Goal: Task Accomplishment & Management: Use online tool/utility

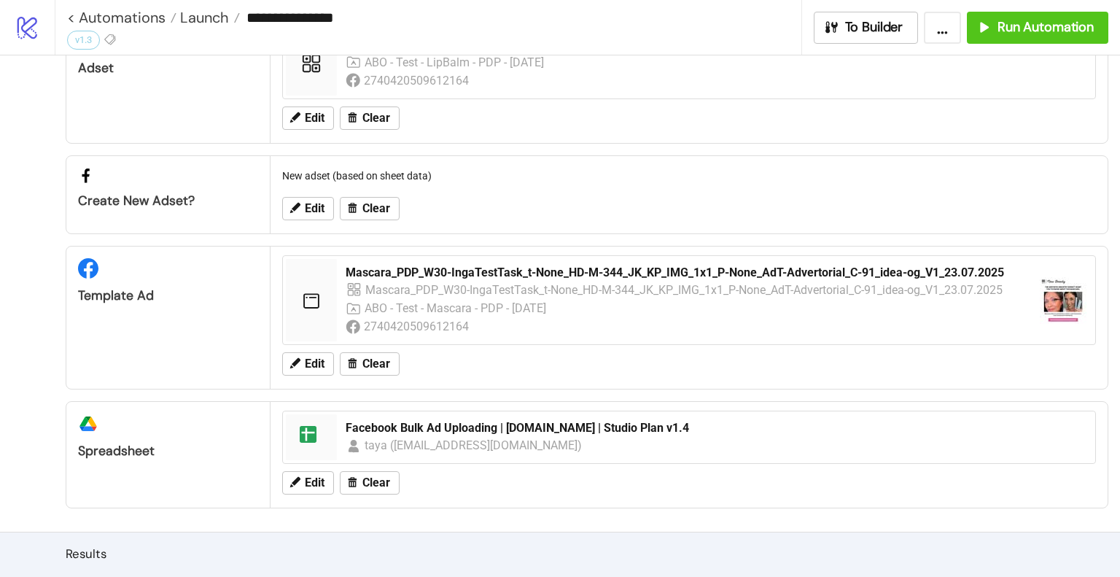
scroll to position [219, 0]
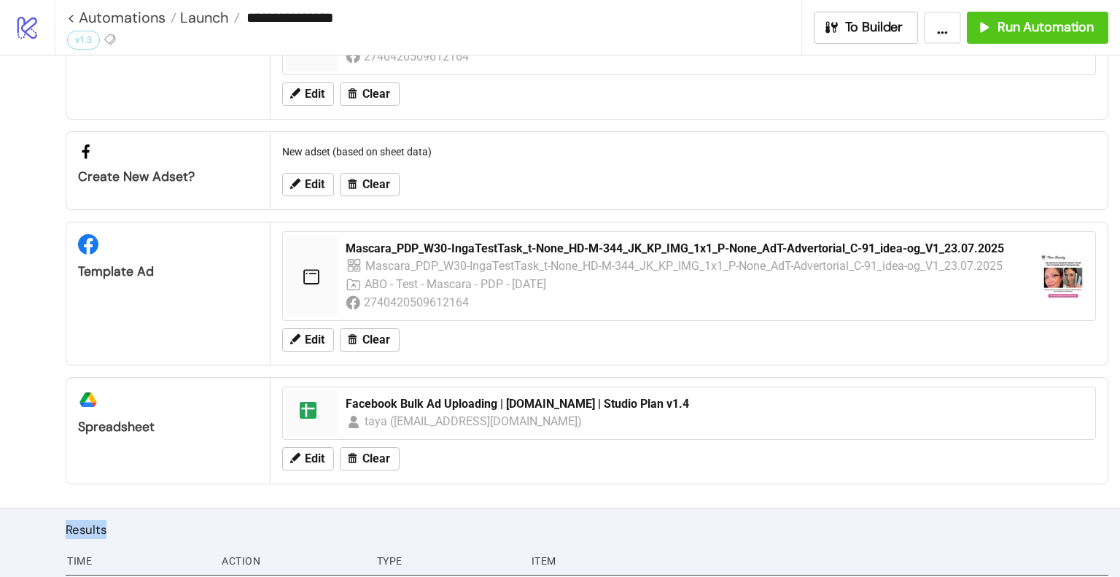
drag, startPoint x: 66, startPoint y: 531, endPoint x: 105, endPoint y: 530, distance: 39.4
click at [105, 530] on h2 "Results" at bounding box center [587, 529] width 1043 height 19
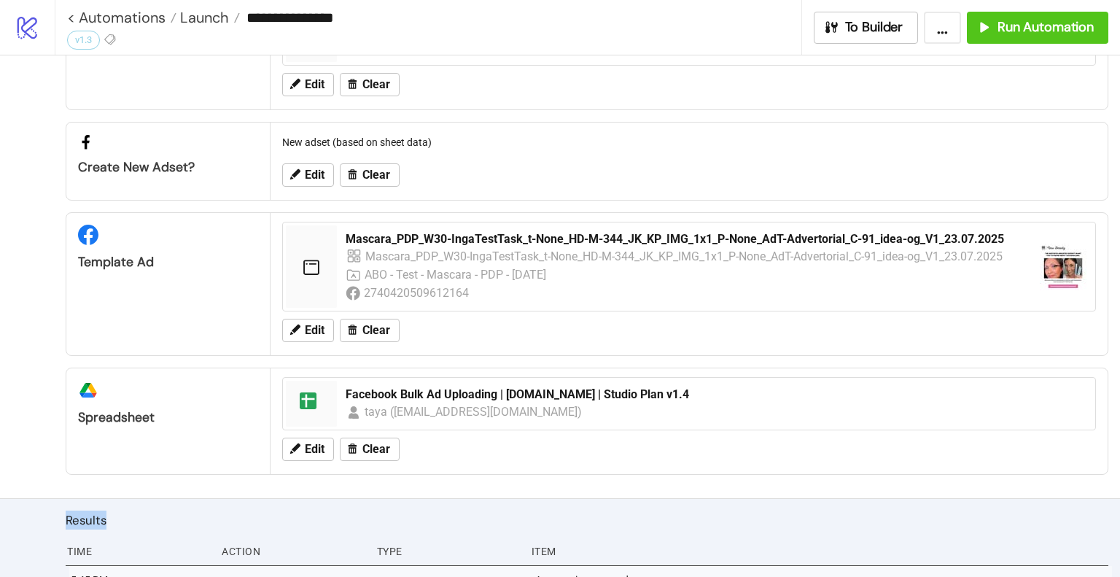
scroll to position [284, 0]
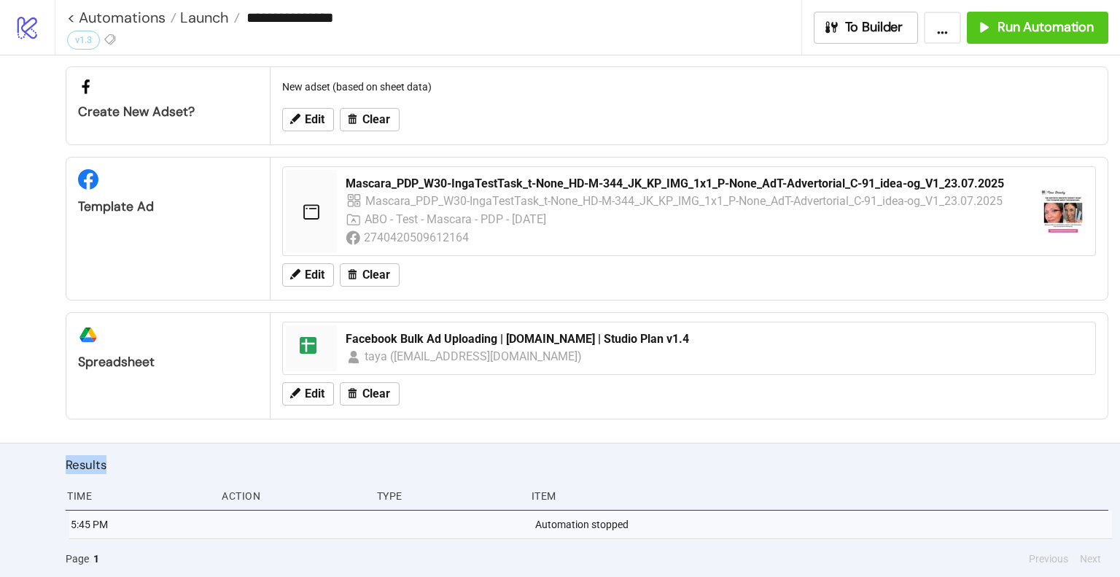
click at [67, 462] on h2 "Results" at bounding box center [587, 464] width 1043 height 19
drag, startPoint x: 66, startPoint y: 464, endPoint x: 111, endPoint y: 388, distance: 88.3
click at [115, 462] on h2 "Results" at bounding box center [587, 464] width 1043 height 19
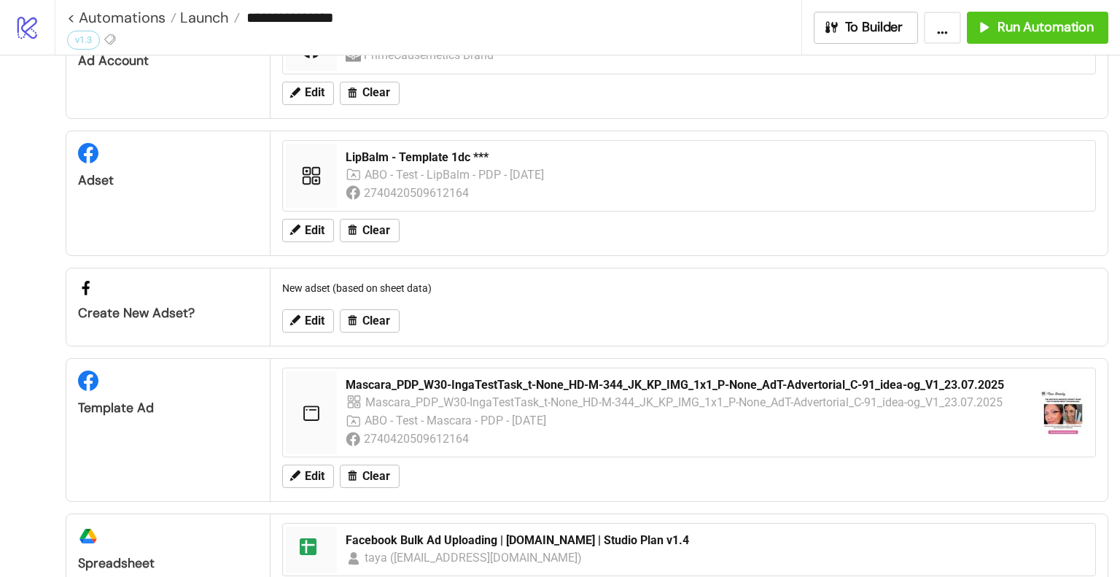
scroll to position [0, 0]
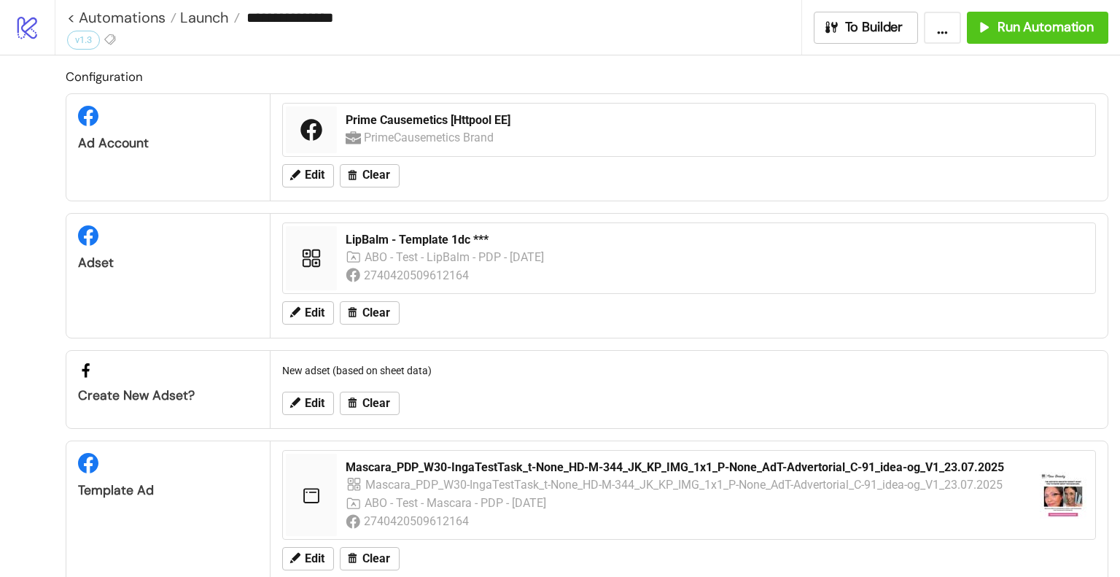
click at [123, 141] on div "Ad Account" at bounding box center [168, 143] width 180 height 17
click at [123, 139] on div "Ad Account" at bounding box center [168, 143] width 180 height 17
click at [42, 241] on div "Configuration Ad Account Prime Causemetics [Httpool EE] PrimeCausemetics Brand …" at bounding box center [560, 390] width 1120 height 671
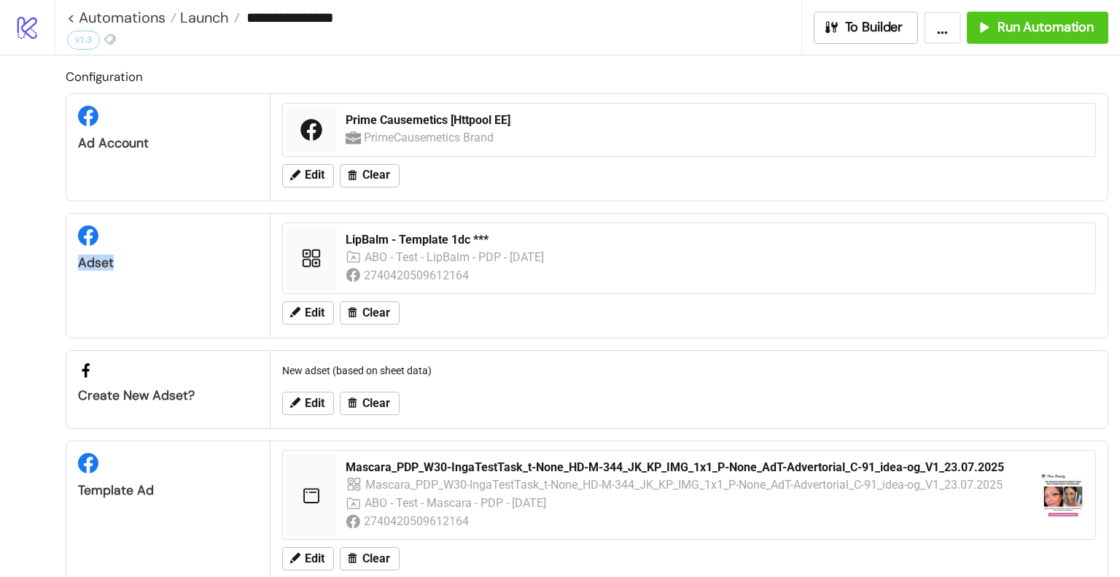
drag, startPoint x: 123, startPoint y: 268, endPoint x: 85, endPoint y: 261, distance: 38.5
click at [71, 257] on div "Adset" at bounding box center [167, 243] width 203 height 58
drag, startPoint x: 85, startPoint y: 261, endPoint x: 82, endPoint y: 209, distance: 51.9
click at [85, 262] on div "Adset" at bounding box center [168, 263] width 180 height 17
click at [96, 141] on div "Ad Account" at bounding box center [168, 143] width 180 height 17
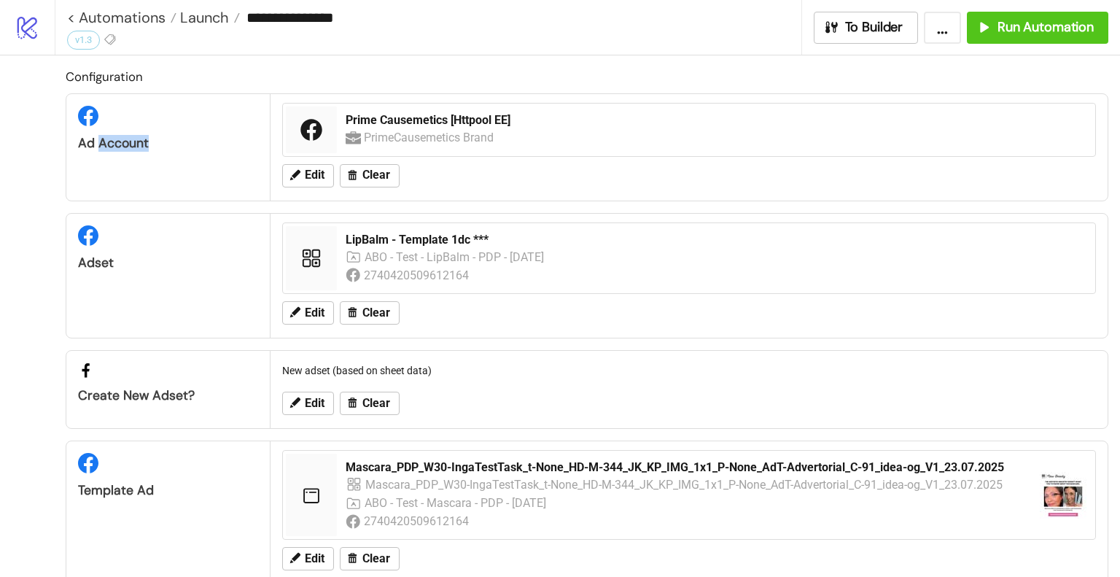
click at [96, 141] on div "Ad Account" at bounding box center [168, 143] width 180 height 17
click at [96, 142] on div "Ad Account" at bounding box center [168, 143] width 180 height 17
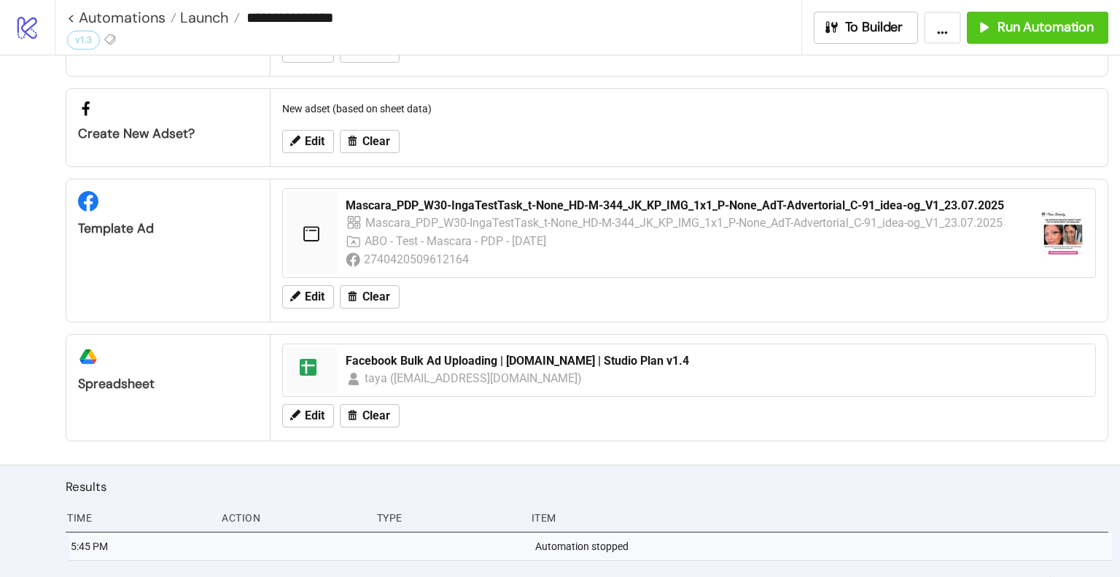
scroll to position [284, 0]
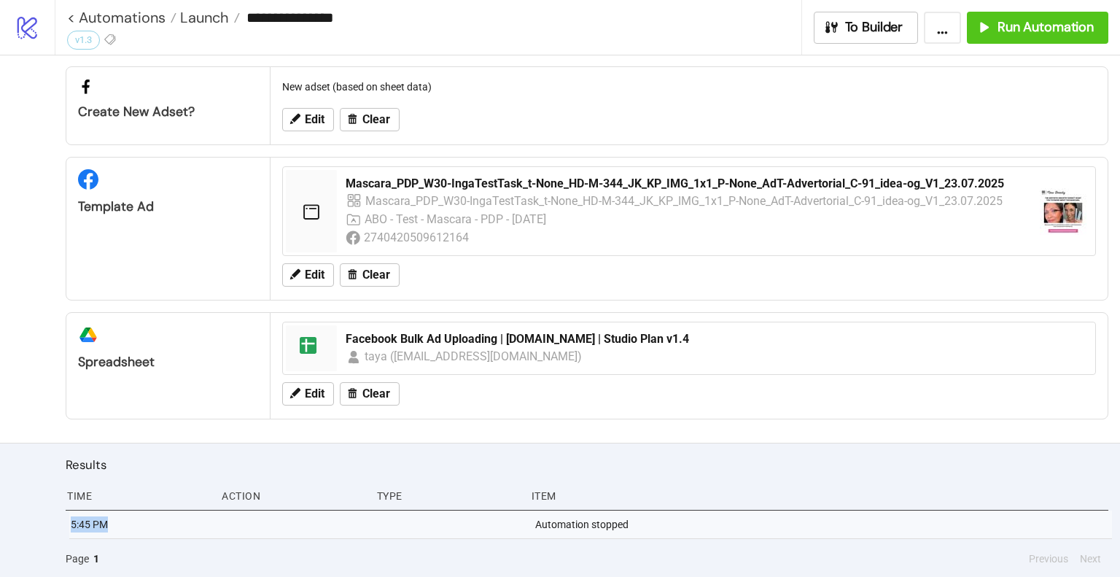
drag, startPoint x: 87, startPoint y: 524, endPoint x: 18, endPoint y: 519, distance: 69.5
click at [18, 519] on div "Results Time Action Type Item 5:45 PM Automation stopped Page 1 Previous Next" at bounding box center [560, 510] width 1120 height 135
click at [85, 459] on h2 "Results" at bounding box center [587, 464] width 1043 height 19
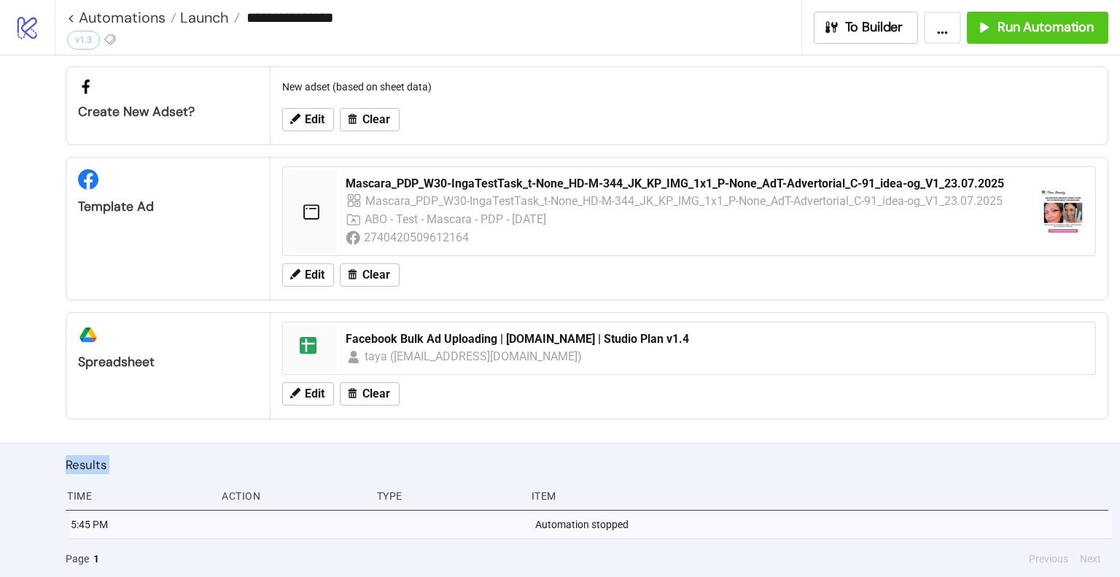
scroll to position [0, 0]
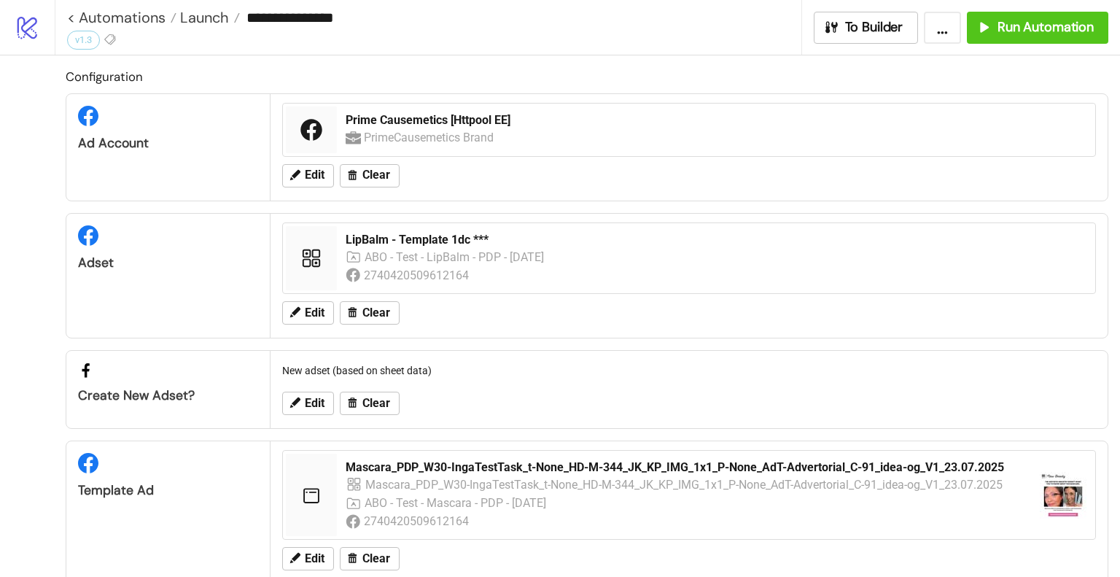
click at [102, 489] on div "Template Ad" at bounding box center [168, 490] width 180 height 17
click at [117, 492] on div "Template Ad" at bounding box center [168, 490] width 180 height 17
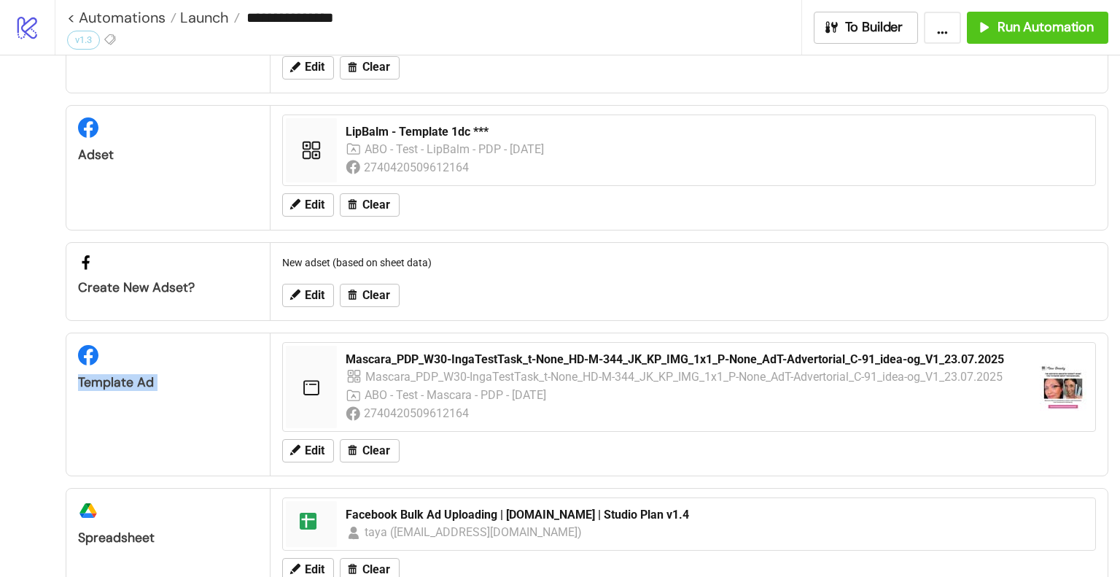
scroll to position [284, 0]
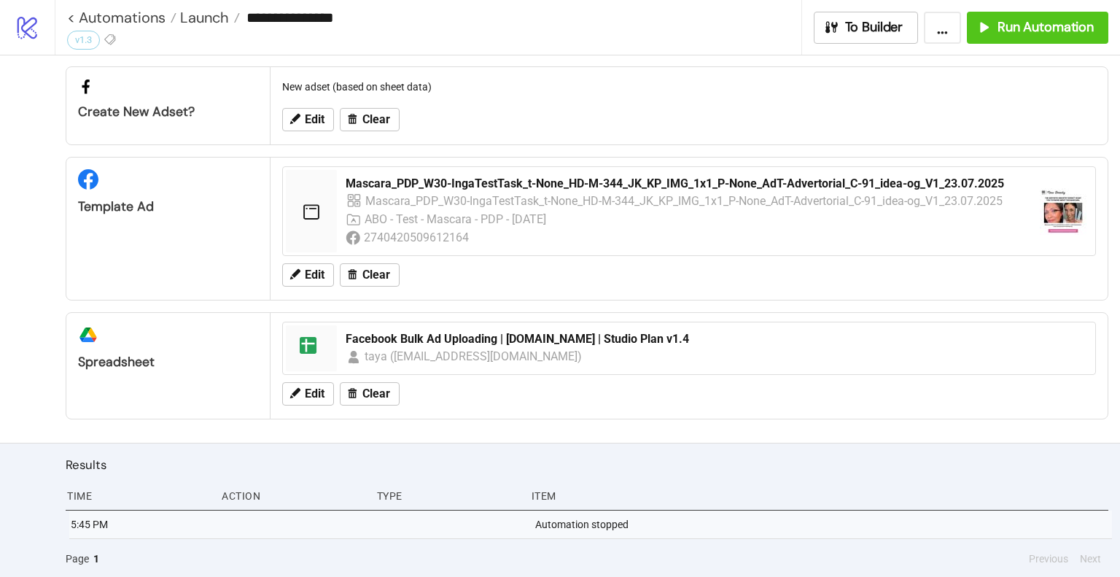
click at [89, 525] on div "5:45 PM" at bounding box center [141, 525] width 144 height 28
click at [77, 524] on div "5:45 PM" at bounding box center [141, 525] width 144 height 28
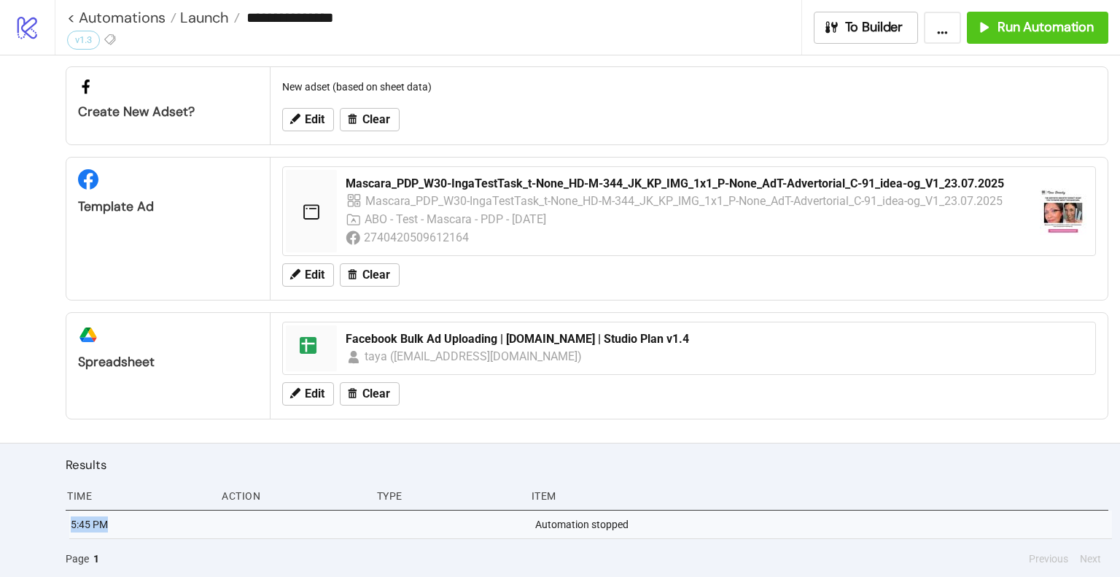
click at [77, 524] on div "5:45 PM" at bounding box center [141, 525] width 144 height 28
click at [90, 519] on div "5:45 PM" at bounding box center [141, 525] width 144 height 28
drag, startPoint x: 94, startPoint y: 521, endPoint x: 101, endPoint y: 505, distance: 18.0
click at [99, 508] on div "Time Action Type Item 5:45 PM Automation stopped" at bounding box center [587, 510] width 1043 height 57
click at [93, 521] on div "5:45 PM" at bounding box center [141, 525] width 144 height 28
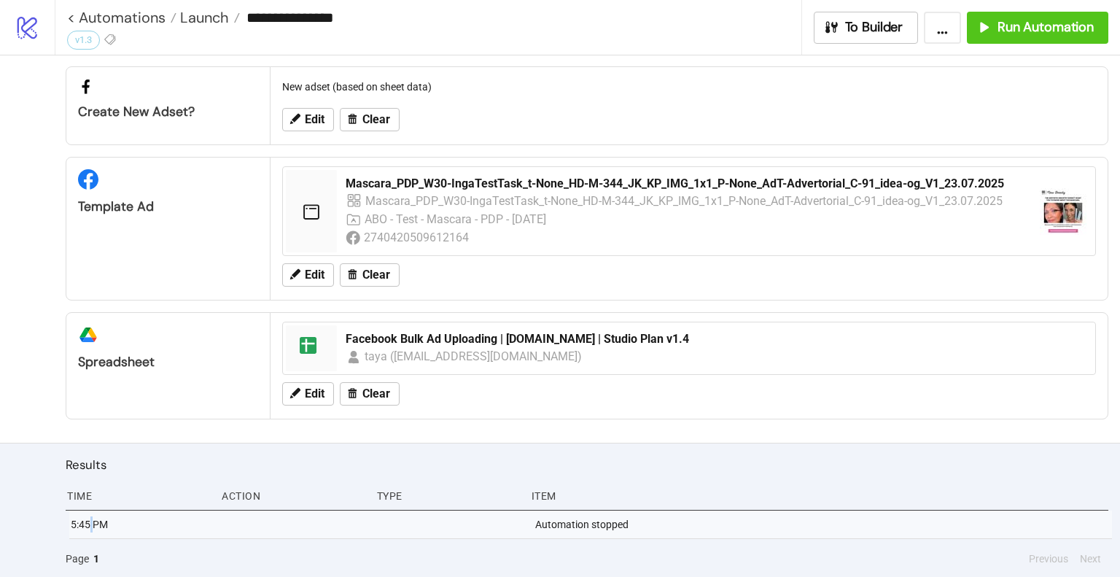
click at [90, 522] on div "5:45 PM" at bounding box center [141, 525] width 144 height 28
drag, startPoint x: 90, startPoint y: 523, endPoint x: 70, endPoint y: 521, distance: 19.7
click at [76, 521] on div "5:45 PM" at bounding box center [141, 525] width 144 height 28
drag, startPoint x: 71, startPoint y: 521, endPoint x: 114, endPoint y: 524, distance: 43.2
click at [114, 524] on div "5:45 PM" at bounding box center [141, 525] width 144 height 28
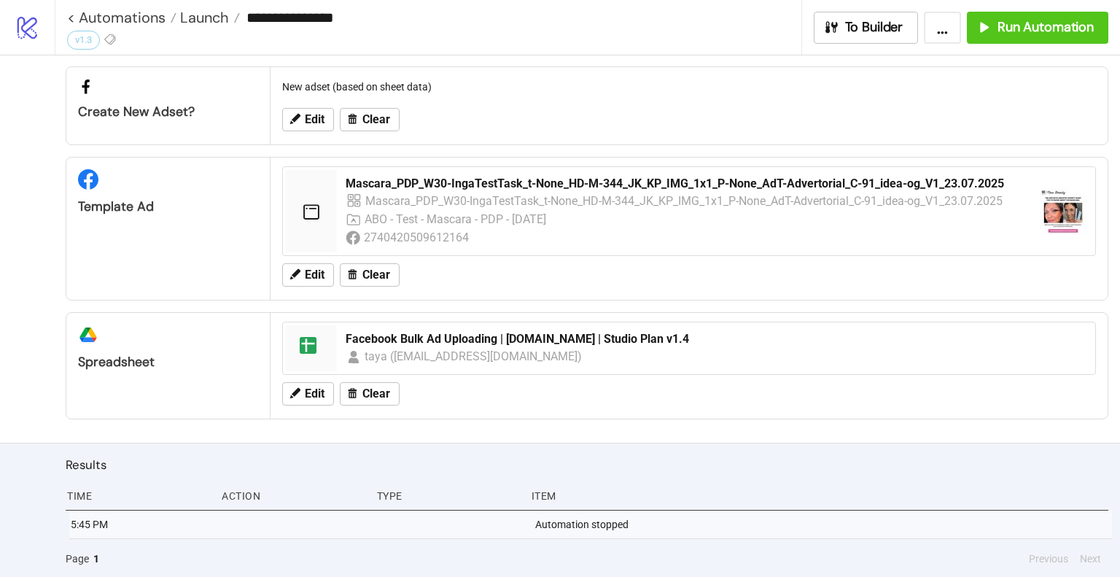
click at [240, 498] on div "Action" at bounding box center [292, 496] width 144 height 28
click at [239, 498] on div "Action" at bounding box center [292, 496] width 144 height 28
click at [535, 500] on div "Item" at bounding box center [819, 496] width 578 height 28
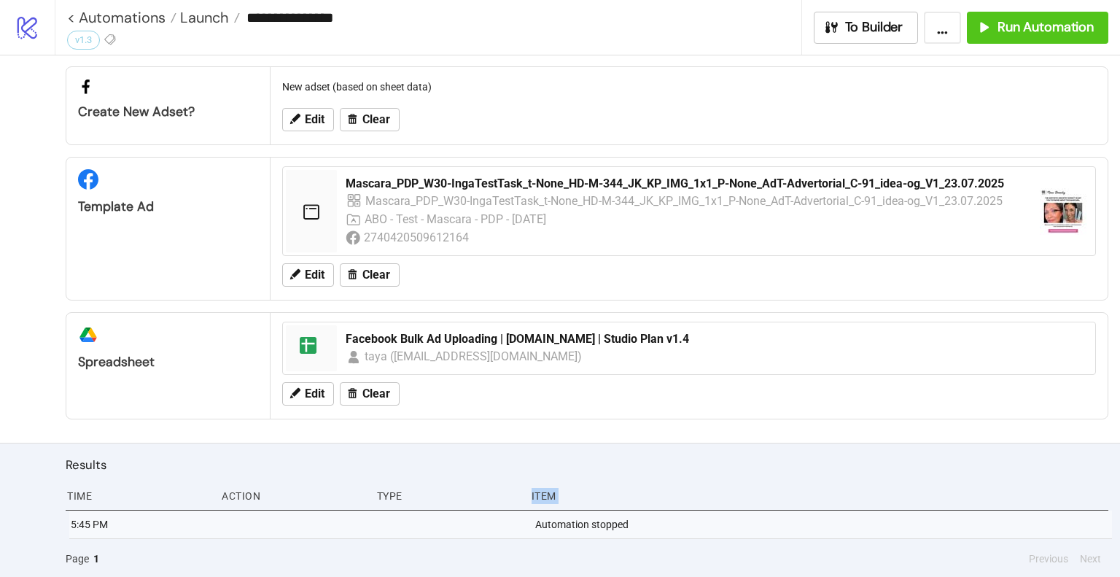
click at [535, 500] on div "Item" at bounding box center [819, 496] width 578 height 28
click at [585, 529] on div "Automation stopped" at bounding box center [823, 525] width 578 height 28
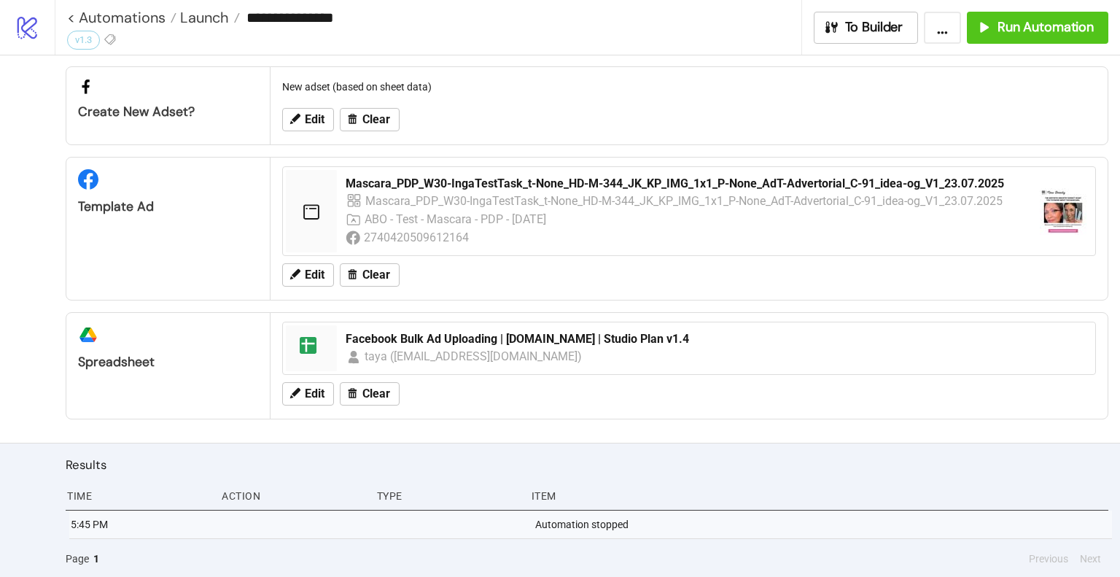
click at [111, 367] on div "Spreadsheet" at bounding box center [168, 362] width 180 height 17
drag, startPoint x: 123, startPoint y: 364, endPoint x: 65, endPoint y: 350, distance: 59.3
click at [66, 350] on div "platform/google_drive Spreadsheet spreadsheet Facebook Bulk Ad Uploading | [DOM…" at bounding box center [587, 365] width 1043 height 107
drag, startPoint x: 156, startPoint y: 361, endPoint x: 123, endPoint y: 359, distance: 33.6
click at [123, 359] on div "Spreadsheet" at bounding box center [168, 362] width 180 height 17
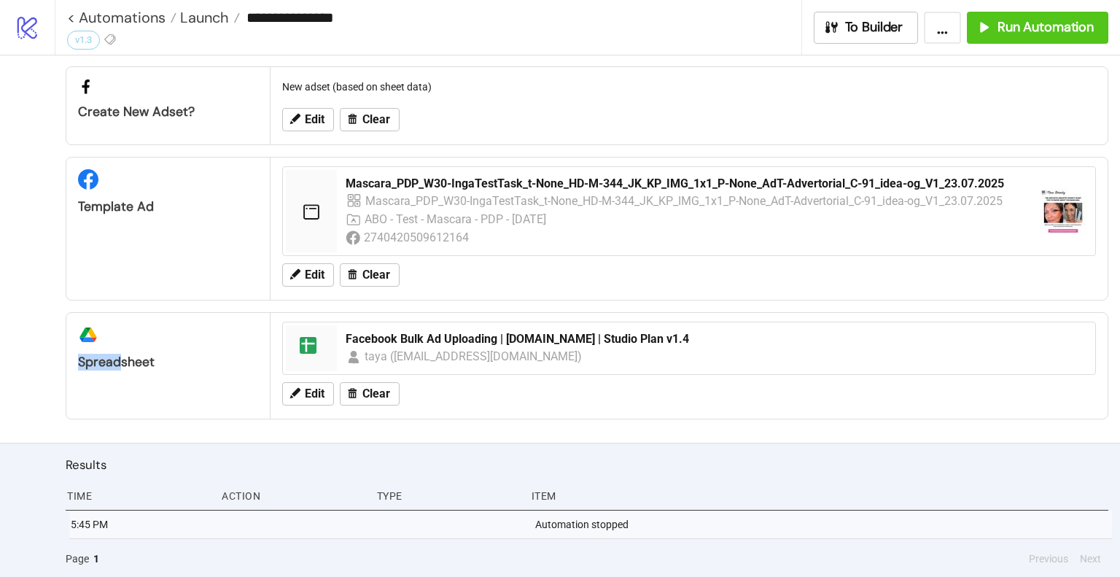
drag, startPoint x: 78, startPoint y: 360, endPoint x: 123, endPoint y: 366, distance: 44.9
click at [123, 366] on div "Spreadsheet" at bounding box center [168, 362] width 180 height 17
click at [121, 366] on div "Spreadsheet" at bounding box center [168, 362] width 180 height 17
click at [121, 364] on div "Spreadsheet" at bounding box center [168, 362] width 180 height 17
drag, startPoint x: 123, startPoint y: 361, endPoint x: 156, endPoint y: 363, distance: 33.6
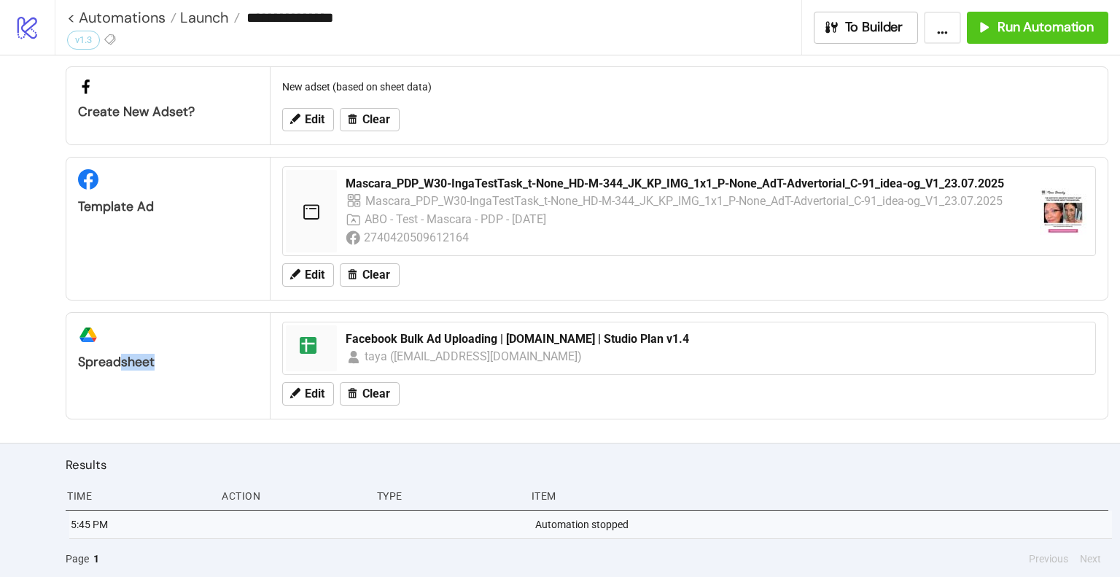
click at [156, 364] on div "Spreadsheet" at bounding box center [168, 362] width 180 height 17
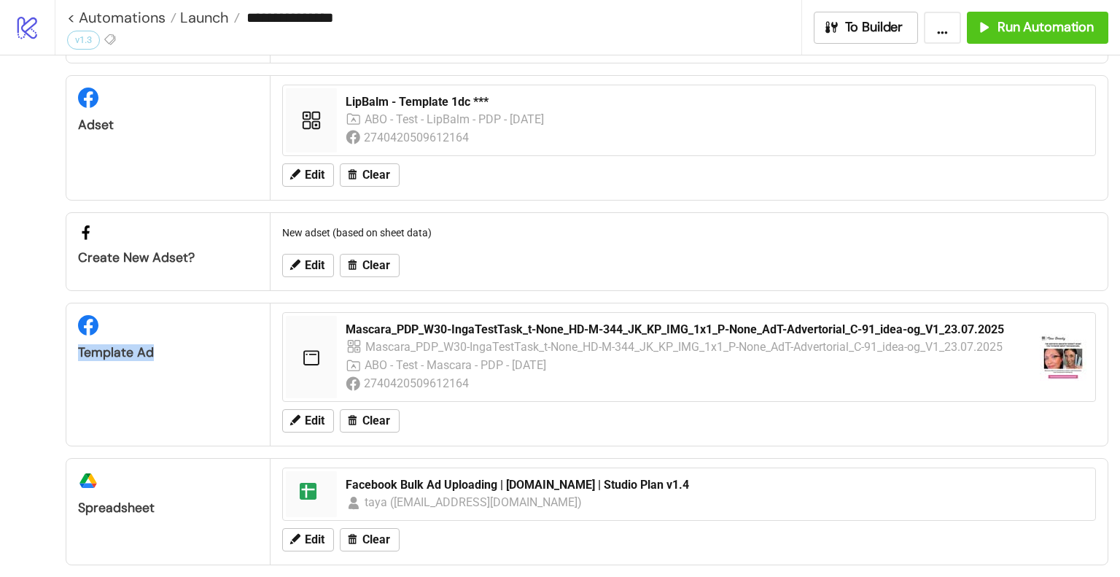
drag, startPoint x: 150, startPoint y: 342, endPoint x: 67, endPoint y: 336, distance: 82.6
click at [67, 336] on div "Template Ad" at bounding box center [167, 332] width 203 height 58
click at [124, 250] on div "Create new adset?" at bounding box center [168, 257] width 180 height 17
click at [123, 250] on div "Create new adset?" at bounding box center [168, 257] width 180 height 17
click at [122, 250] on div "Create new adset?" at bounding box center [168, 257] width 180 height 17
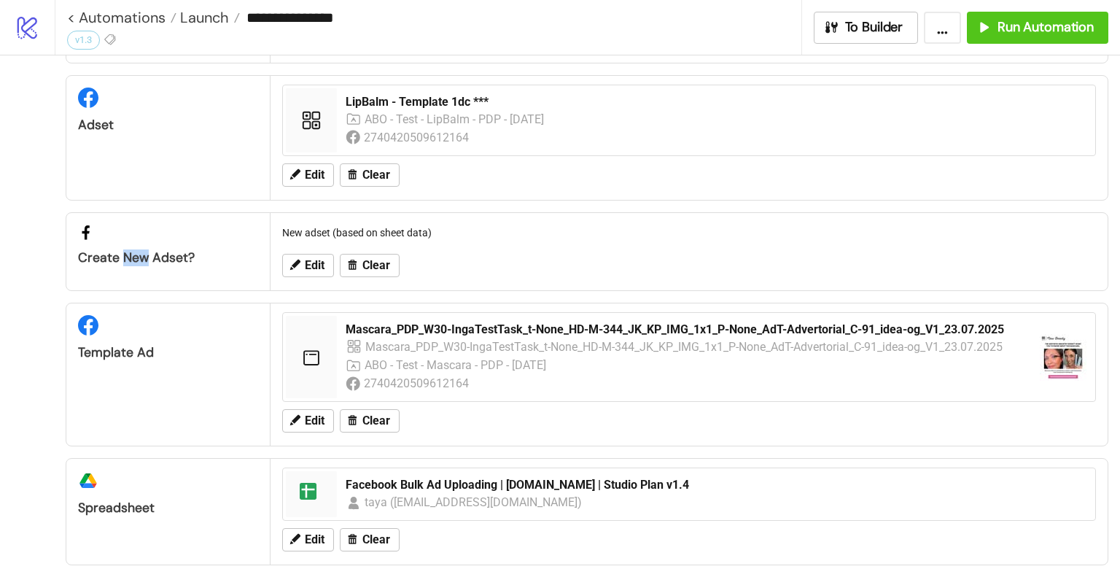
click at [122, 250] on div "Create new adset?" at bounding box center [168, 257] width 180 height 17
click at [120, 250] on div "Create new adset?" at bounding box center [168, 257] width 180 height 17
click at [120, 251] on div "Create new adset?" at bounding box center [168, 257] width 180 height 17
click at [114, 250] on div "Create new adset?" at bounding box center [168, 257] width 180 height 17
click at [114, 249] on div "Create new adset?" at bounding box center [168, 257] width 180 height 17
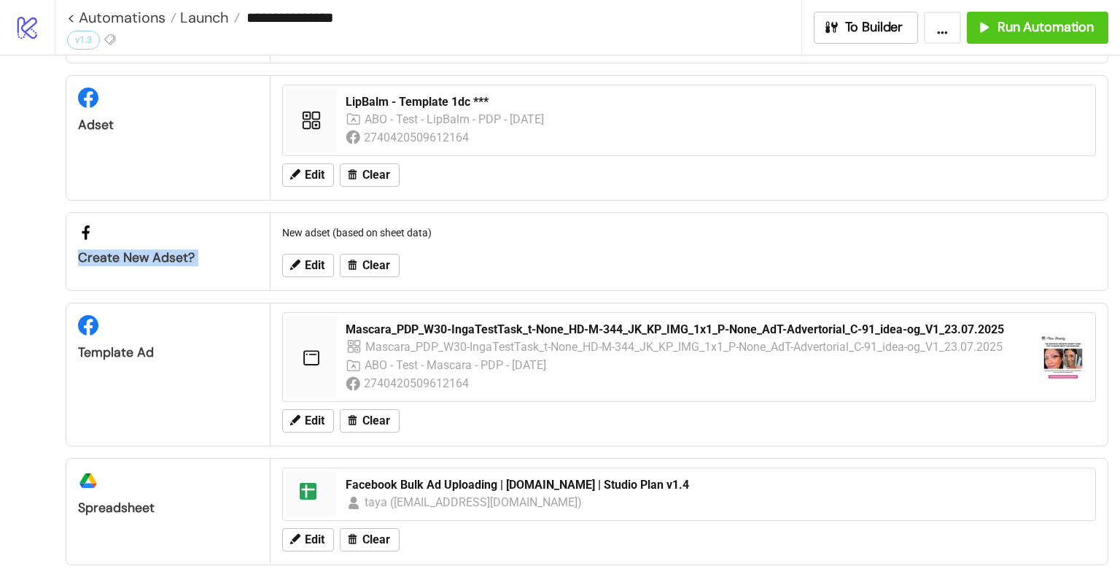
click at [114, 249] on div "Create new adset?" at bounding box center [168, 257] width 180 height 17
drag, startPoint x: 103, startPoint y: 235, endPoint x: 79, endPoint y: 232, distance: 24.2
click at [77, 238] on div "Create new adset?" at bounding box center [167, 239] width 203 height 53
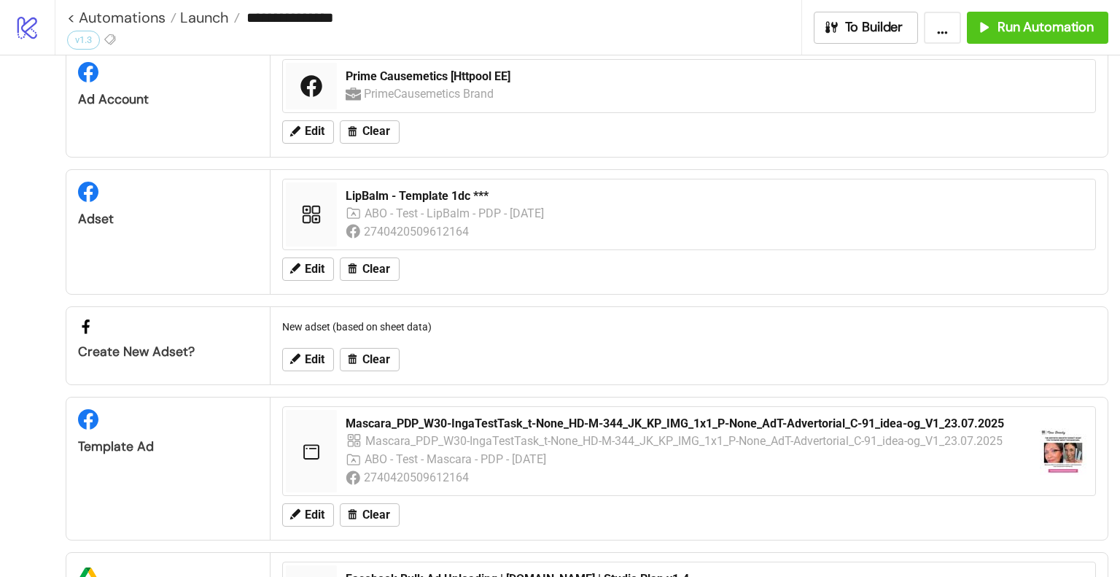
scroll to position [0, 0]
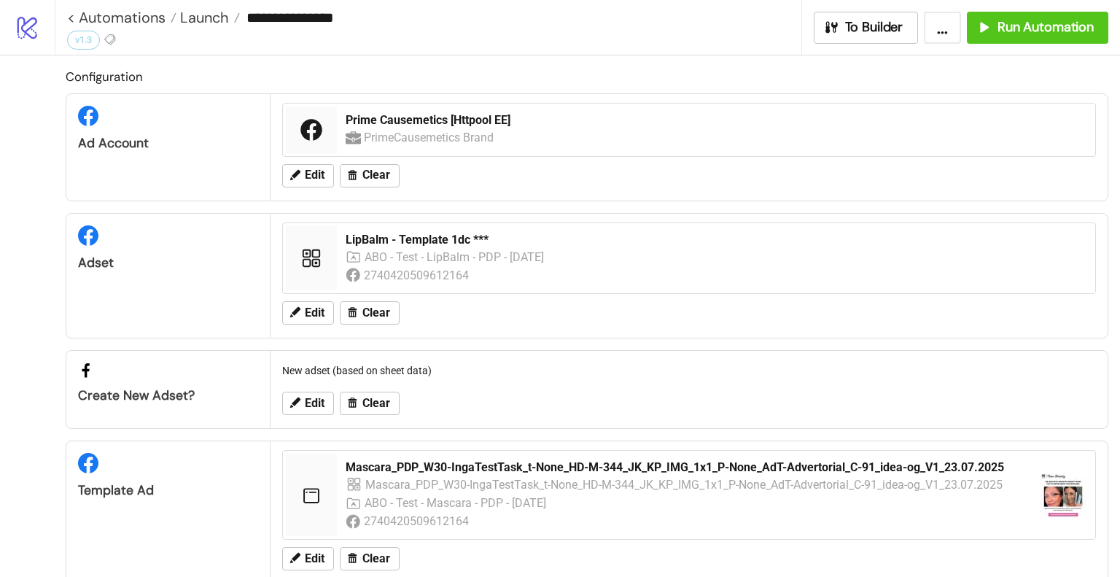
click at [111, 77] on h2 "Configuration" at bounding box center [587, 76] width 1043 height 19
click at [112, 78] on h2 "Configuration" at bounding box center [587, 76] width 1043 height 19
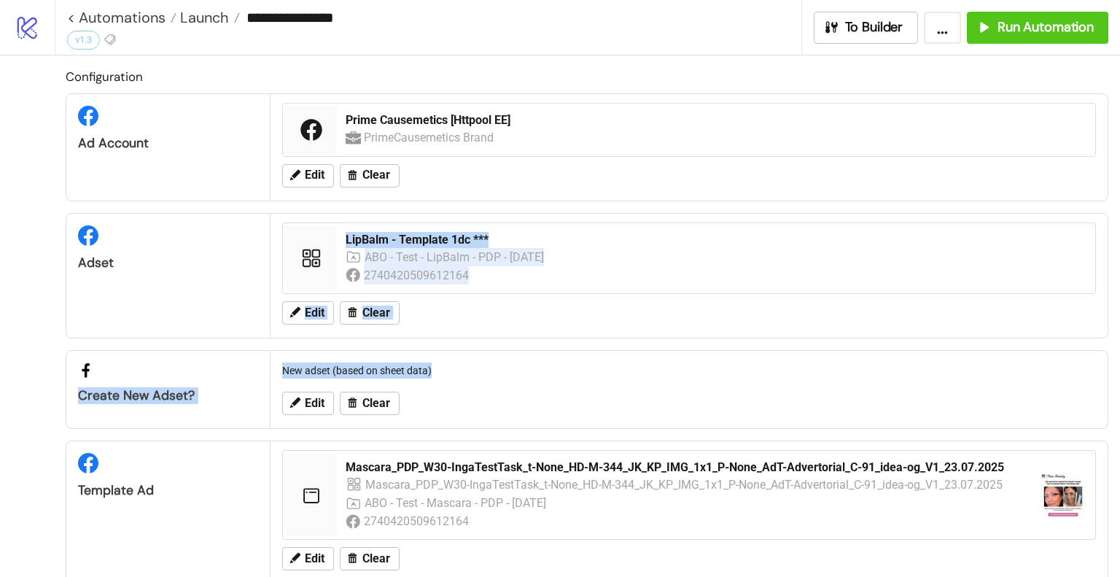
drag, startPoint x: 247, startPoint y: 227, endPoint x: 440, endPoint y: 366, distance: 237.6
click at [440, 366] on div "Configuration Ad Account Prime Causemetics [Httpool EE] PrimeCausemetics Brand …" at bounding box center [587, 385] width 1043 height 636
click at [438, 371] on div "New adset (based on sheet data)" at bounding box center [689, 371] width 826 height 28
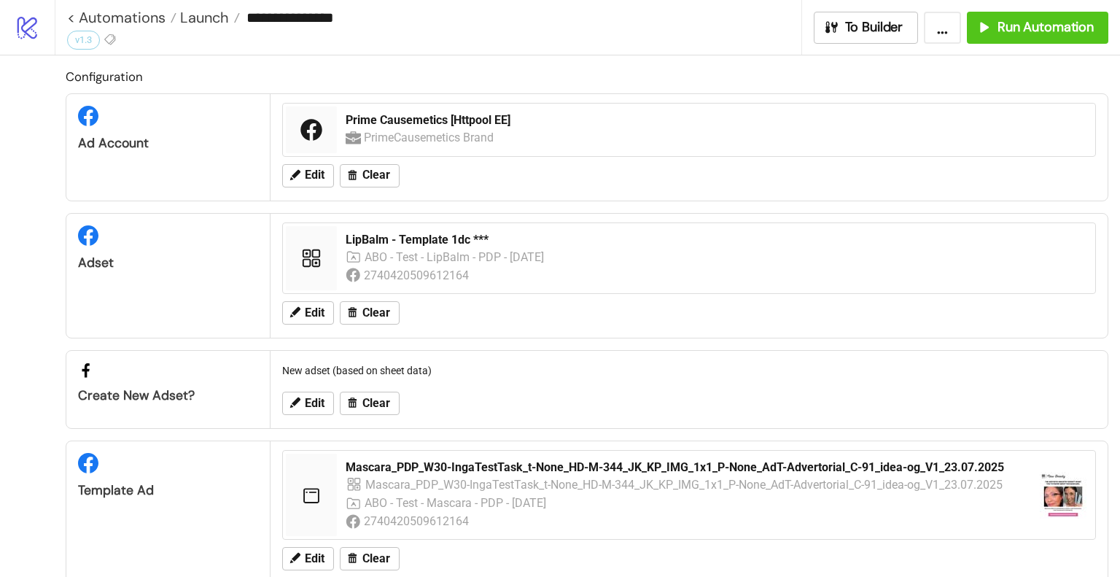
click at [441, 373] on div "New adset (based on sheet data)" at bounding box center [689, 371] width 826 height 28
drag, startPoint x: 300, startPoint y: 367, endPoint x: 257, endPoint y: 364, distance: 43.1
click at [257, 364] on div "Create new adset? New adset (based on sheet data) Edit Clear" at bounding box center [587, 389] width 1043 height 79
